Goal: Book appointment/travel/reservation

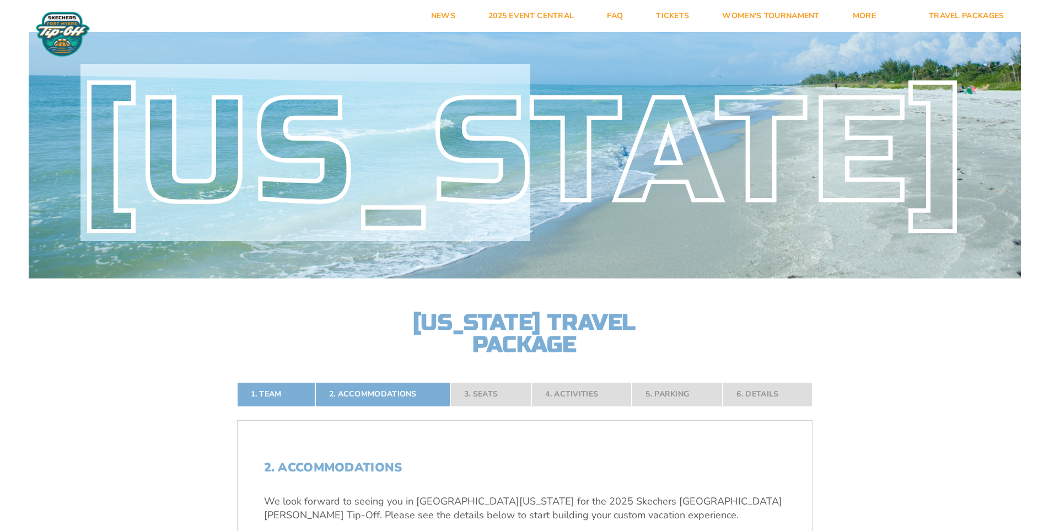
drag, startPoint x: 1048, startPoint y: 53, endPoint x: 1052, endPoint y: 84, distance: 31.7
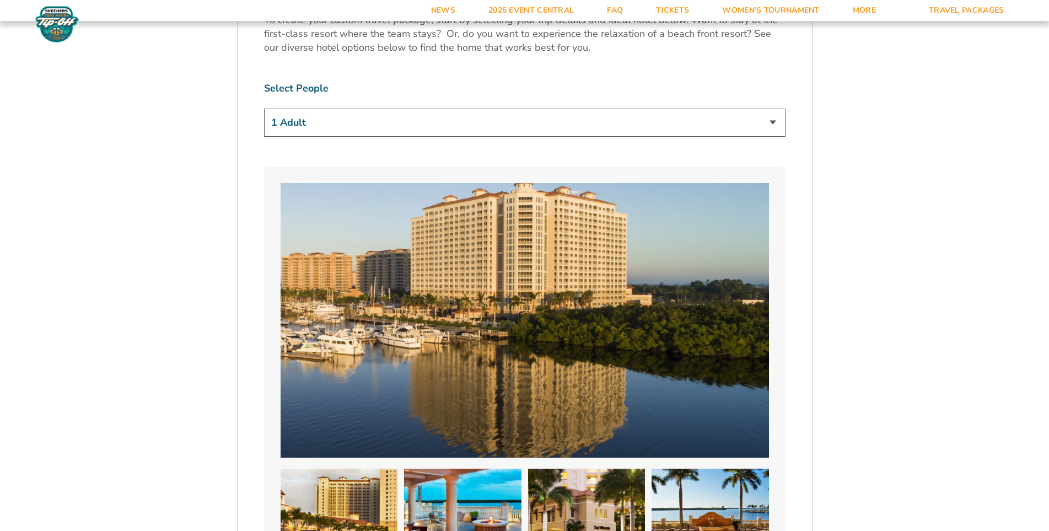
scroll to position [752, 0]
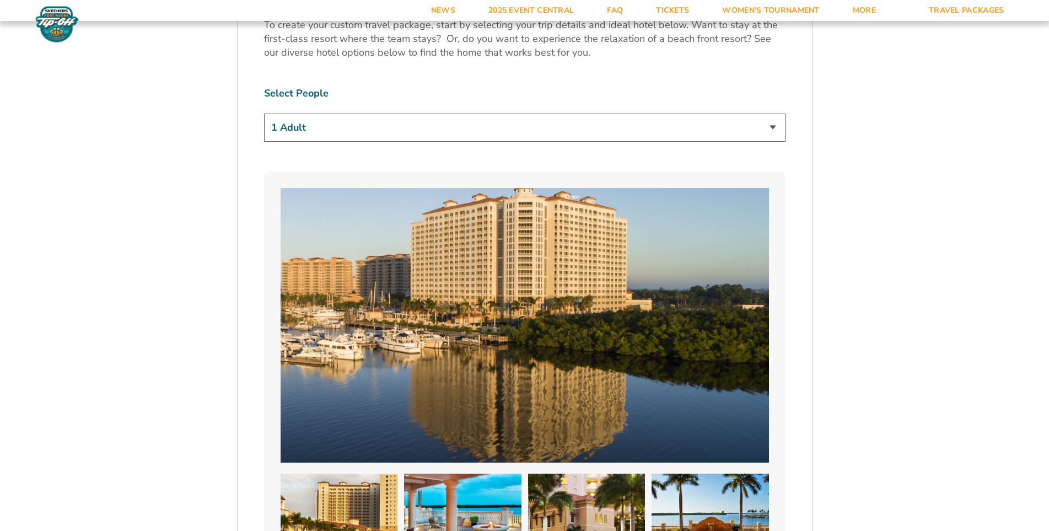
click at [372, 130] on select "1 Adult 2 Adults 3 Adults 4 Adults 2 Adults + 1 Child 2 Adults + 2 Children 2 A…" at bounding box center [525, 128] width 522 height 28
select select "2 Adults"
click at [264, 114] on select "1 Adult 2 Adults 3 Adults 4 Adults 2 Adults + 1 Child 2 Adults + 2 Children 2 A…" at bounding box center [525, 128] width 522 height 28
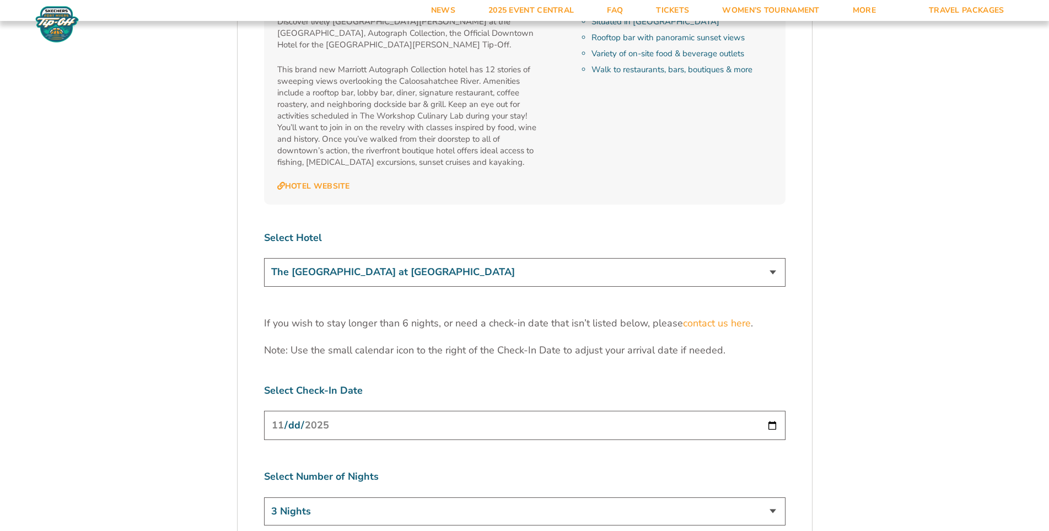
scroll to position [3290, 0]
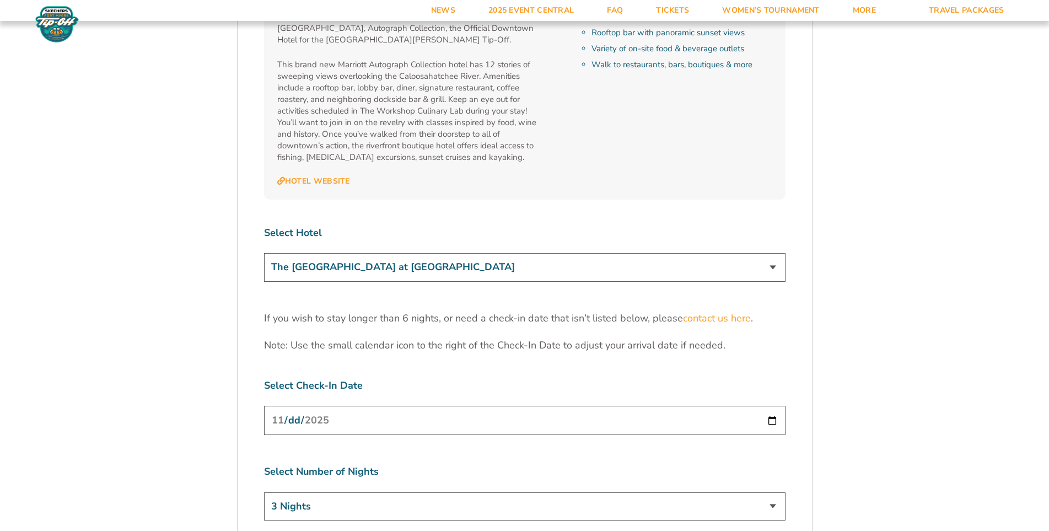
click at [462, 406] on input "[DATE]" at bounding box center [525, 420] width 522 height 29
click at [771, 406] on input "[DATE]" at bounding box center [525, 420] width 522 height 29
type input "[DATE]"
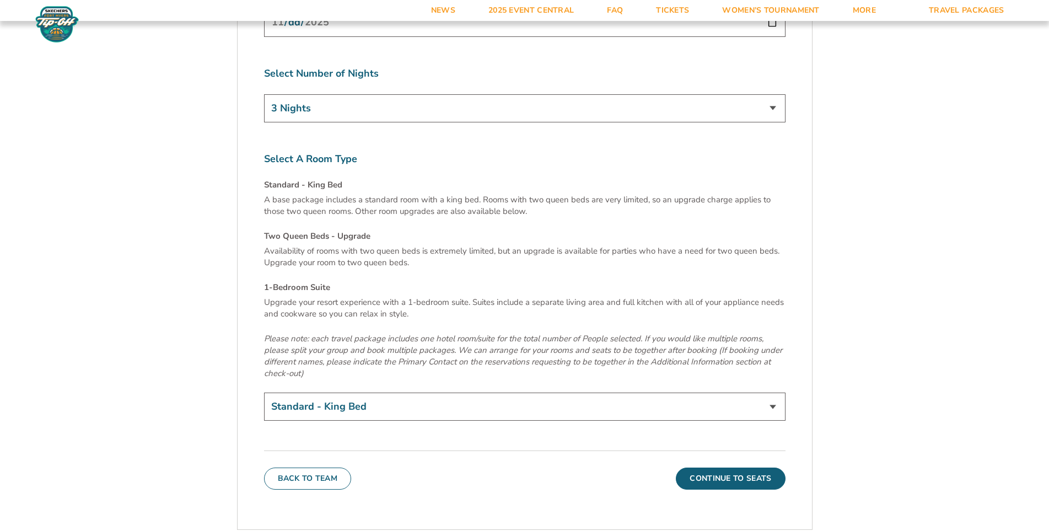
scroll to position [3757, 0]
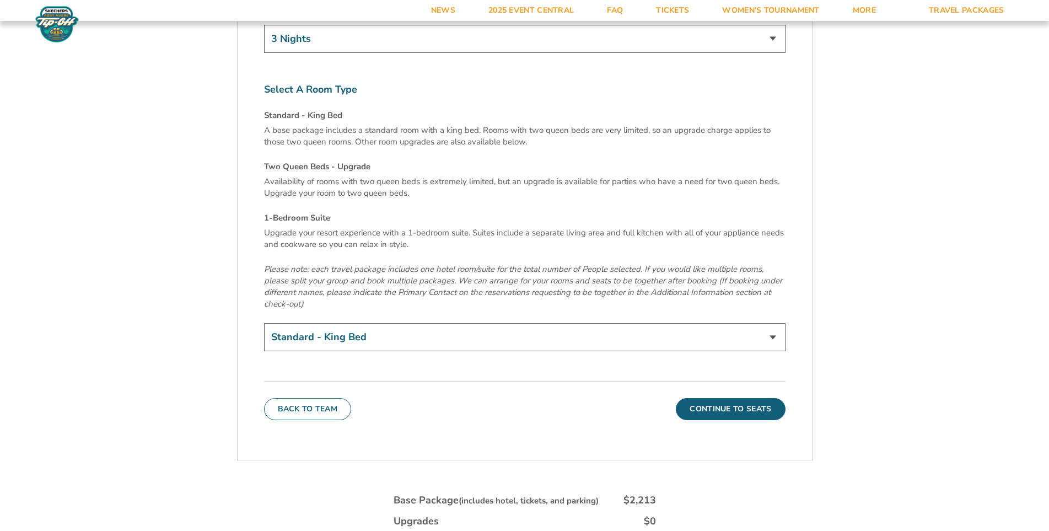
click at [732, 398] on button "Continue To Seats" at bounding box center [730, 409] width 109 height 22
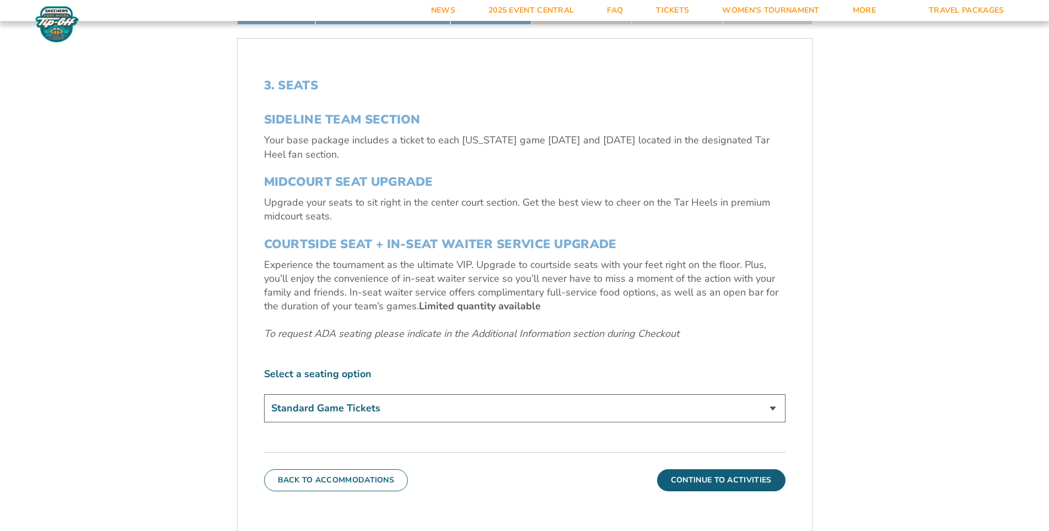
scroll to position [394, 0]
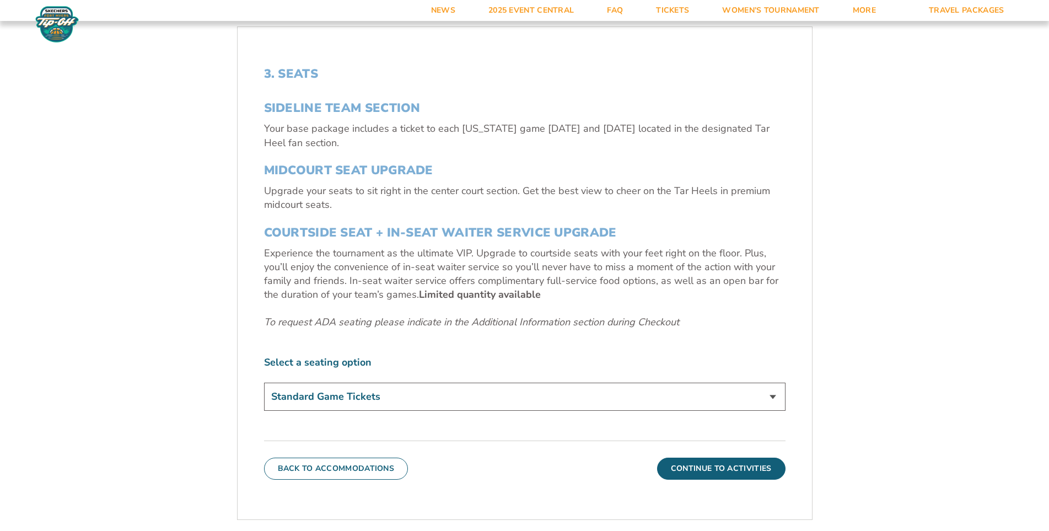
click at [392, 394] on select "Standard Game Tickets Midcourt Seat Upgrade (+$140 per person) Courtside Seat +…" at bounding box center [525, 397] width 522 height 28
click at [264, 383] on select "Standard Game Tickets Midcourt Seat Upgrade (+$140 per person) Courtside Seat +…" at bounding box center [525, 397] width 522 height 28
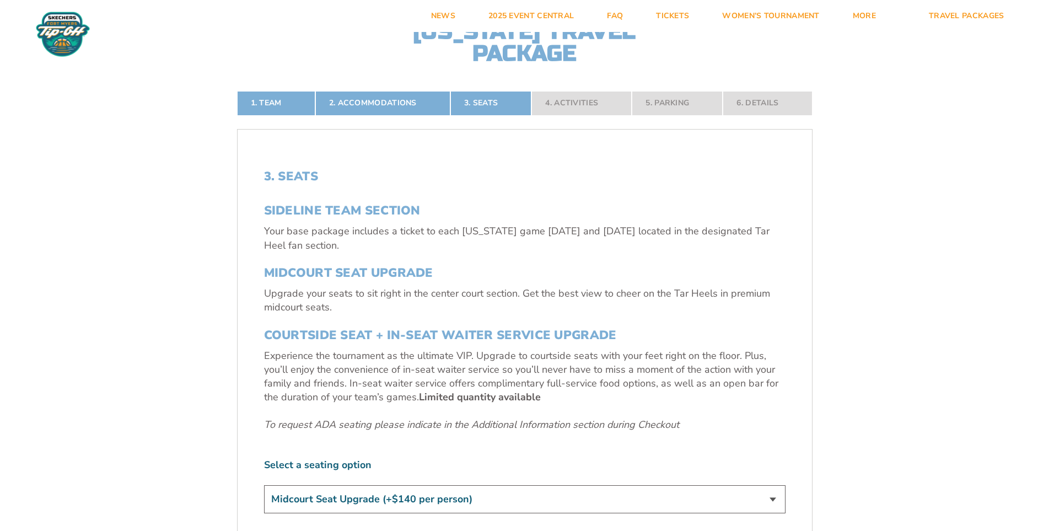
scroll to position [0, 0]
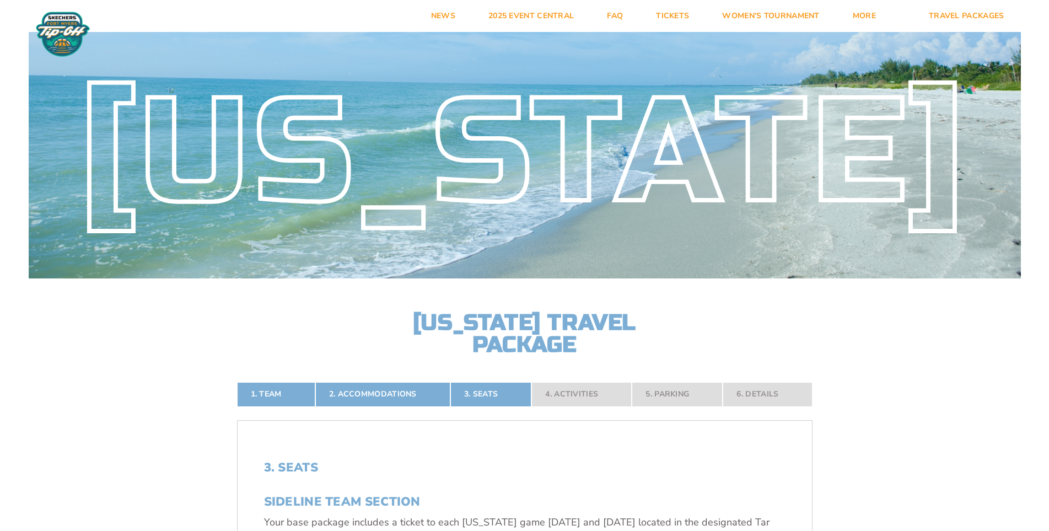
select select "Courtside Seat + Waiter Service Upgrade"
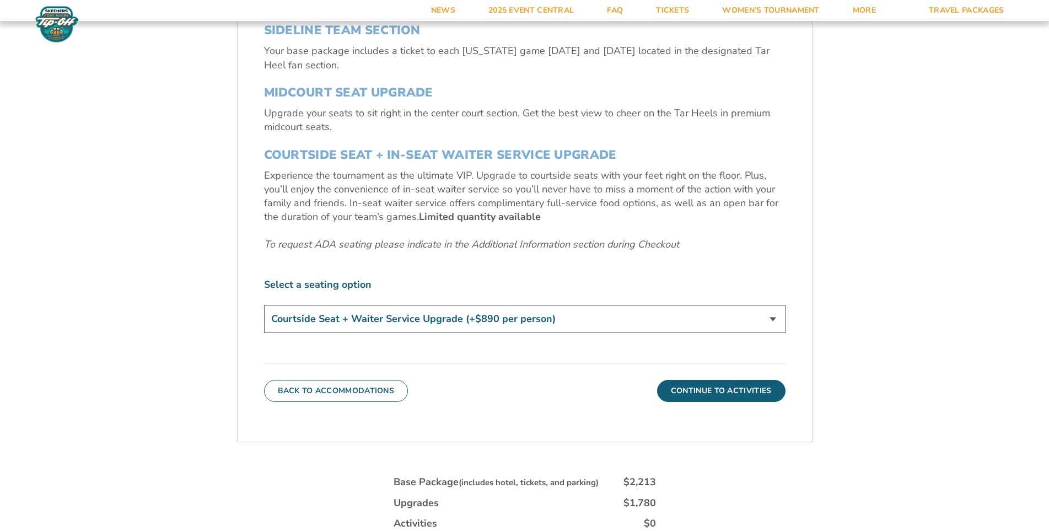
scroll to position [473, 0]
click at [501, 319] on select "Standard Game Tickets Midcourt Seat Upgrade (+$140 per person) Courtside Seat +…" at bounding box center [525, 317] width 522 height 28
